Goal: Find specific page/section: Find specific page/section

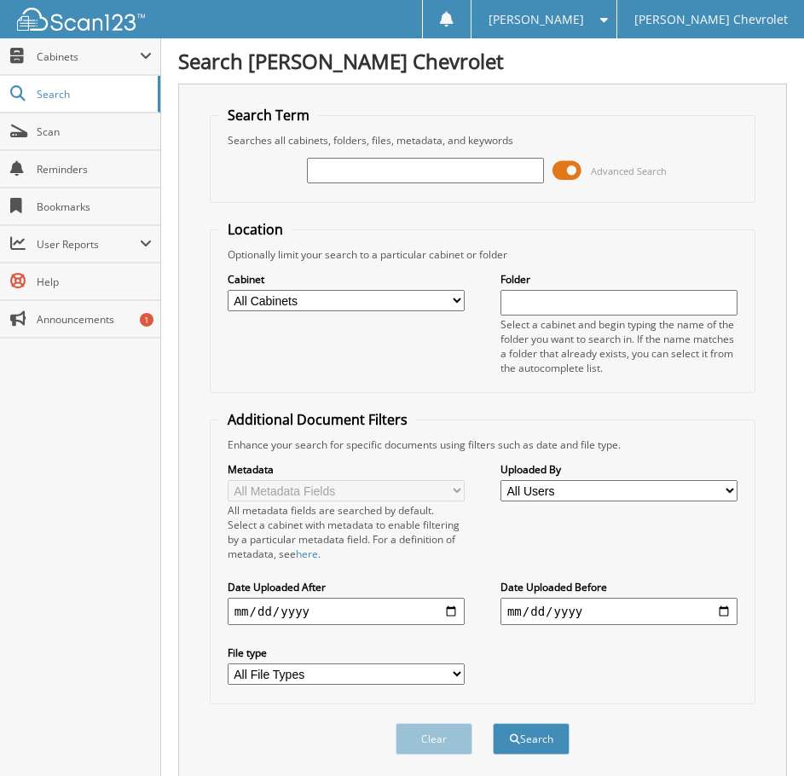
drag, startPoint x: 376, startPoint y: 187, endPoint x: 378, endPoint y: 175, distance: 12.1
click at [376, 185] on div "Advanced Search" at bounding box center [483, 170] width 528 height 46
click at [408, 159] on input "text" at bounding box center [425, 171] width 237 height 26
type input "85176"
click at [493, 723] on button "Search" at bounding box center [531, 739] width 77 height 32
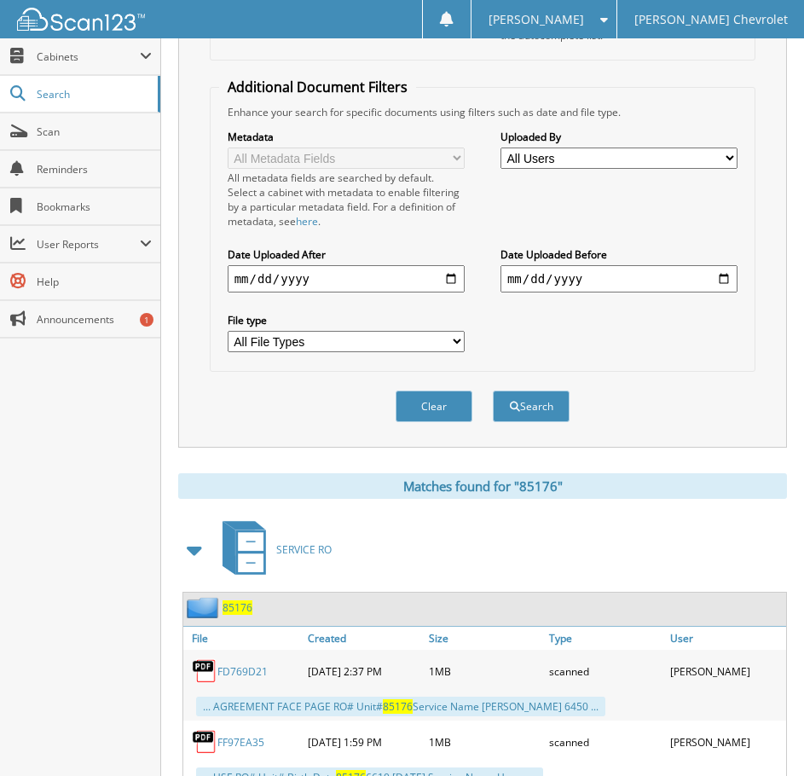
scroll to position [341, 0]
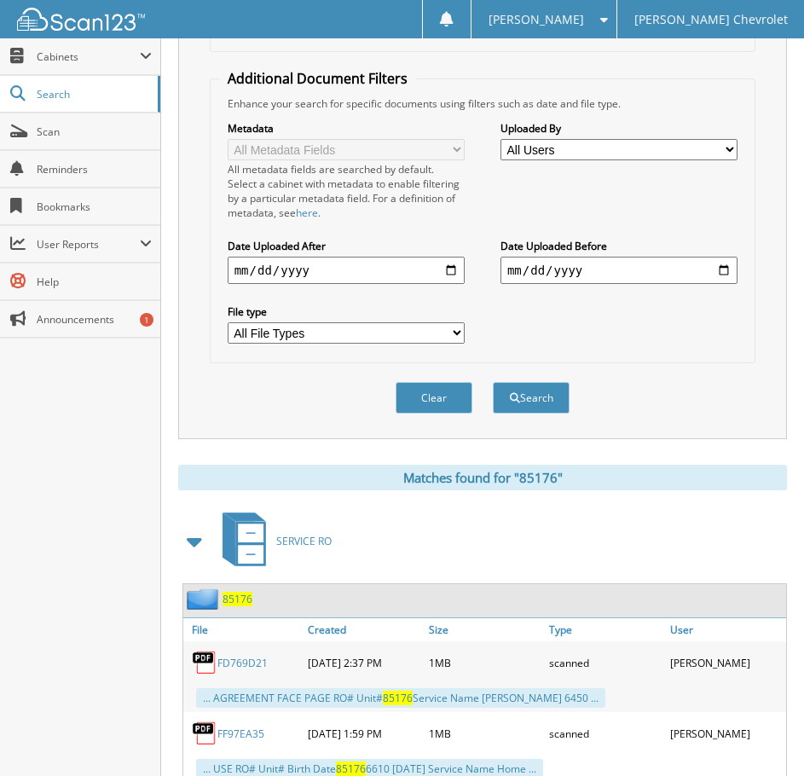
click at [232, 593] on span "85176" at bounding box center [238, 599] width 30 height 14
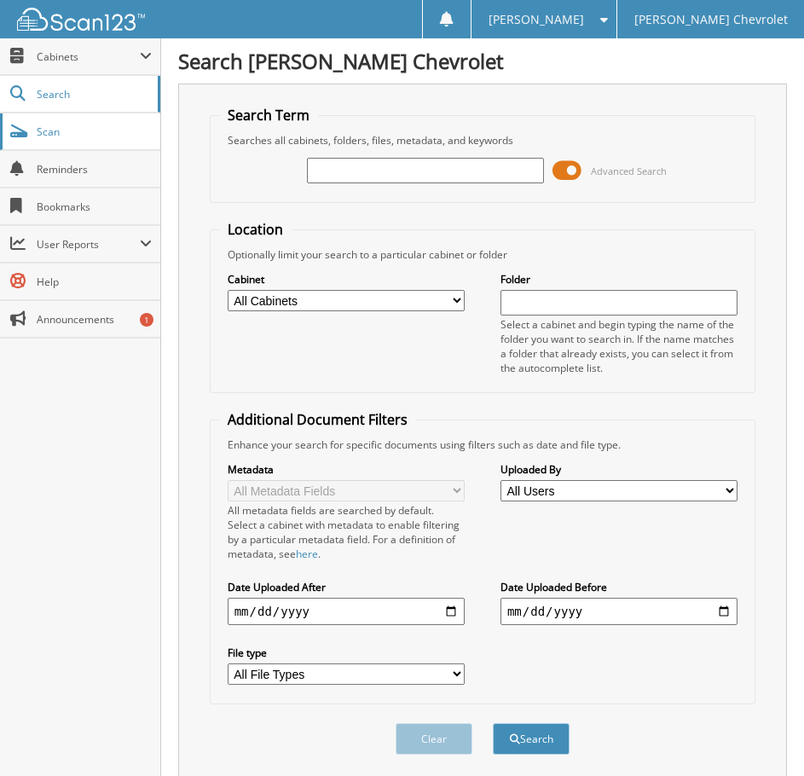
click at [113, 142] on link "Scan" at bounding box center [80, 131] width 160 height 37
